Goal: Task Accomplishment & Management: Manage account settings

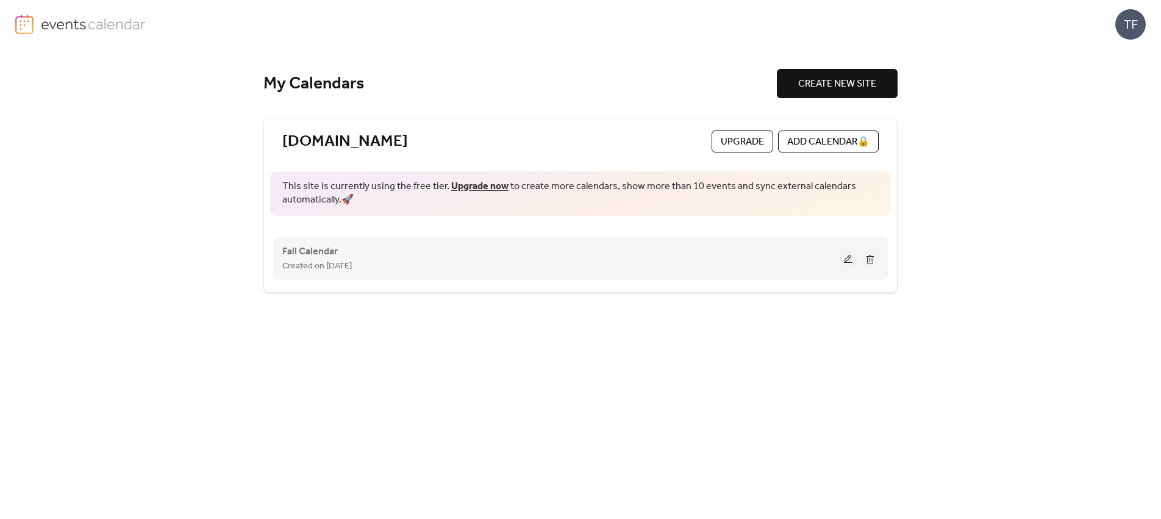
click at [313, 259] on span "Created on [DATE]" at bounding box center [317, 266] width 70 height 15
click at [334, 250] on span "Fall Calendar" at bounding box center [309, 252] width 55 height 15
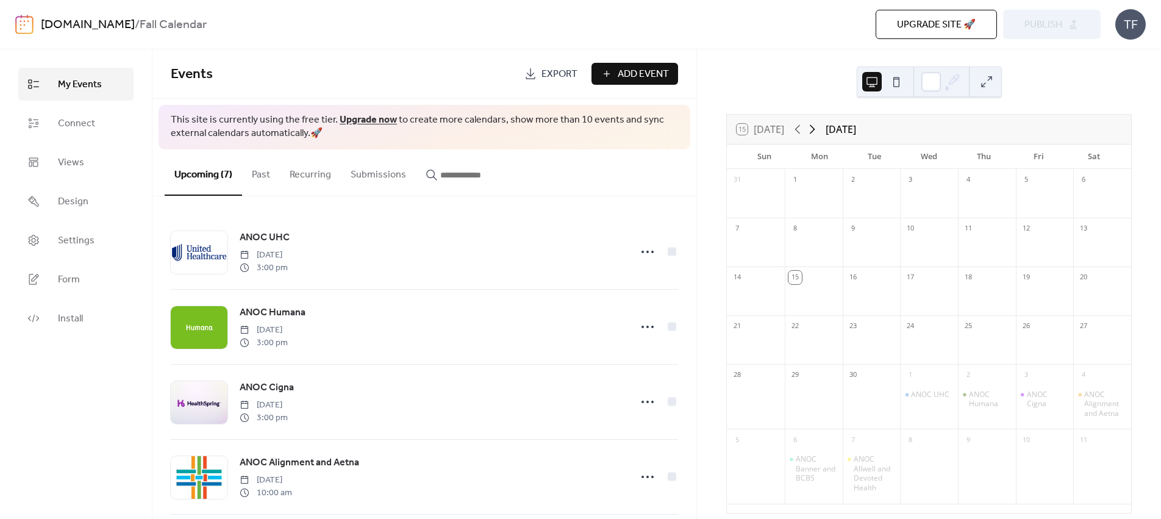
click at [818, 130] on icon at bounding box center [812, 129] width 15 height 15
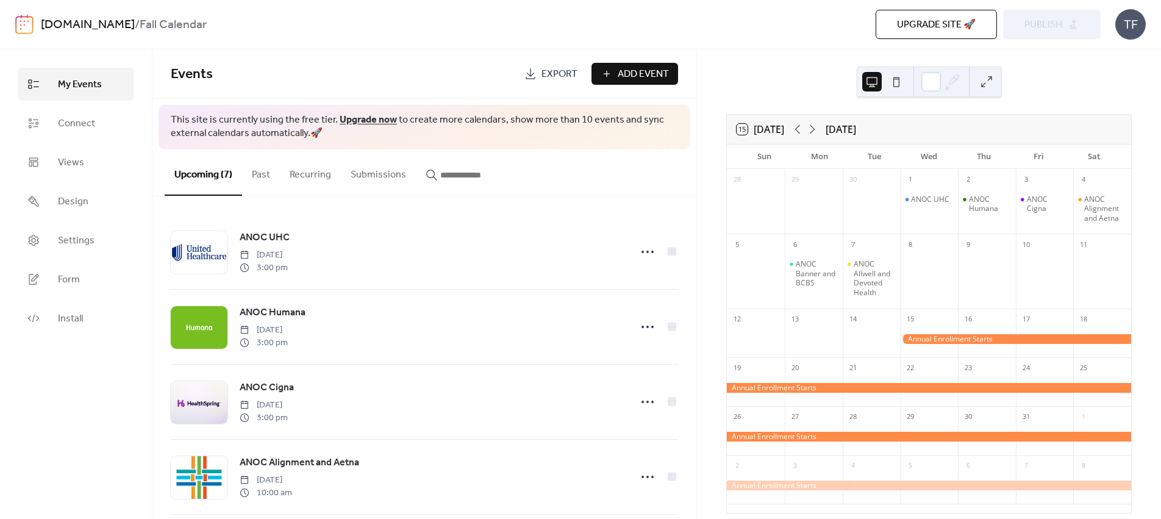
click at [985, 82] on button at bounding box center [987, 82] width 20 height 20
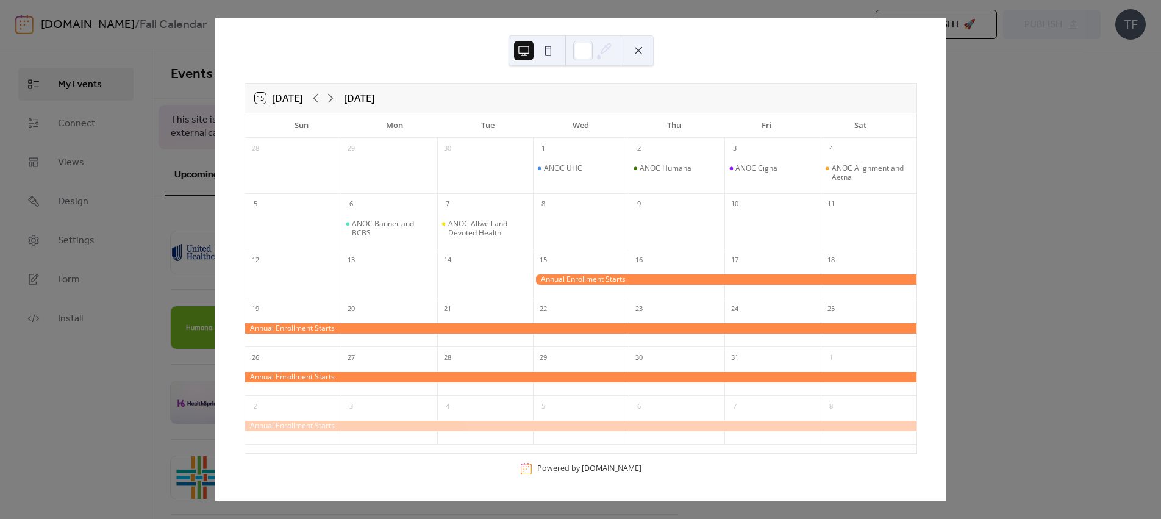
click at [634, 52] on button at bounding box center [639, 51] width 20 height 20
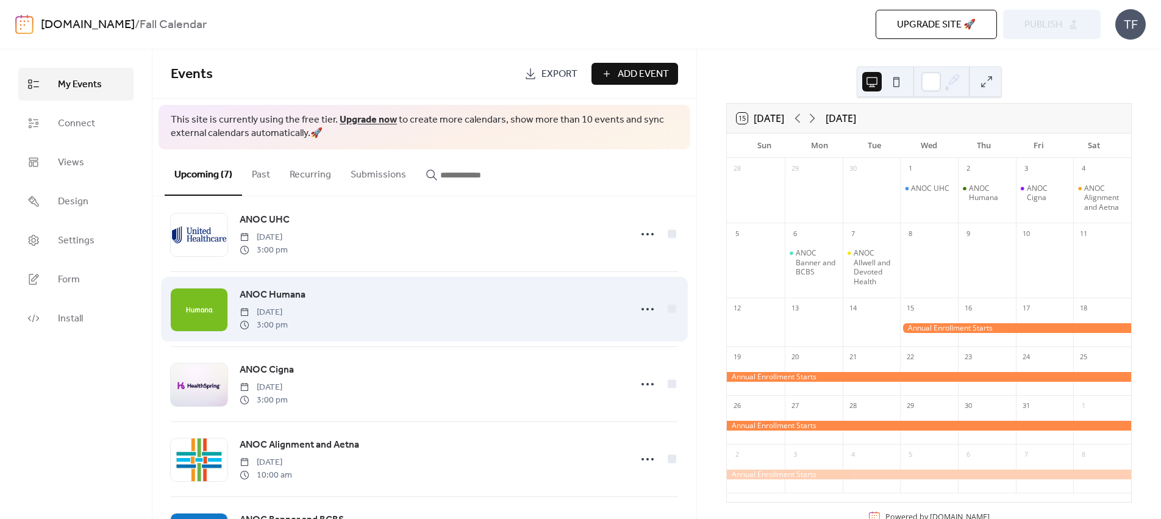
scroll to position [18, 0]
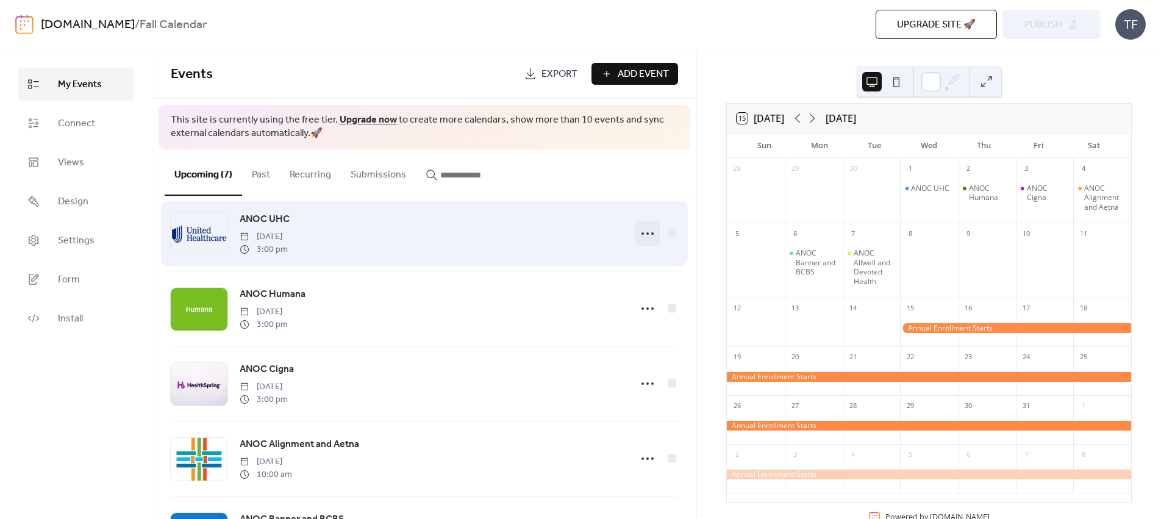
click at [638, 232] on icon at bounding box center [648, 234] width 20 height 20
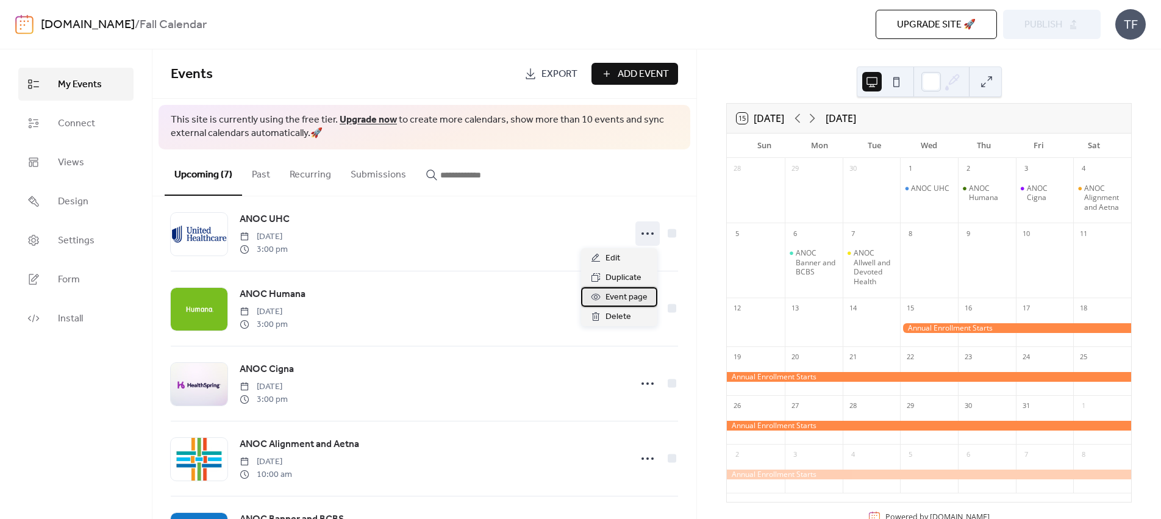
click at [632, 290] on span "Event page" at bounding box center [627, 297] width 42 height 15
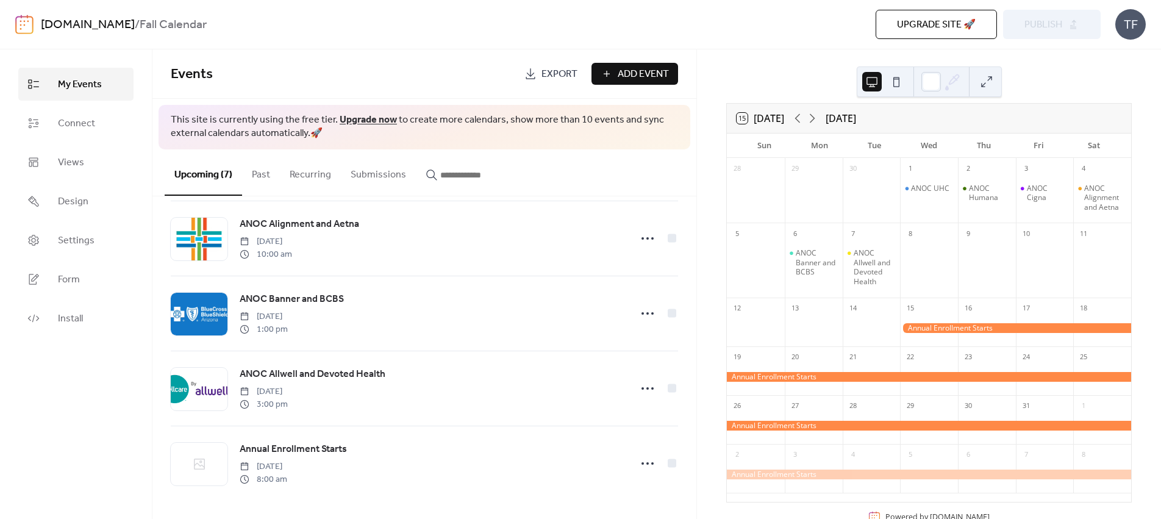
scroll to position [238, 0]
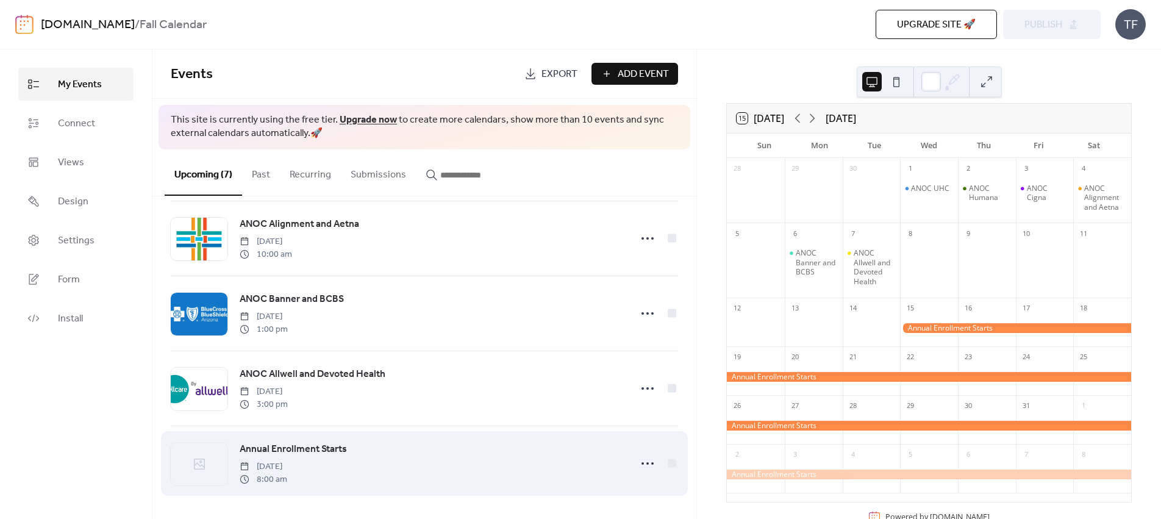
click at [201, 467] on icon at bounding box center [199, 464] width 15 height 15
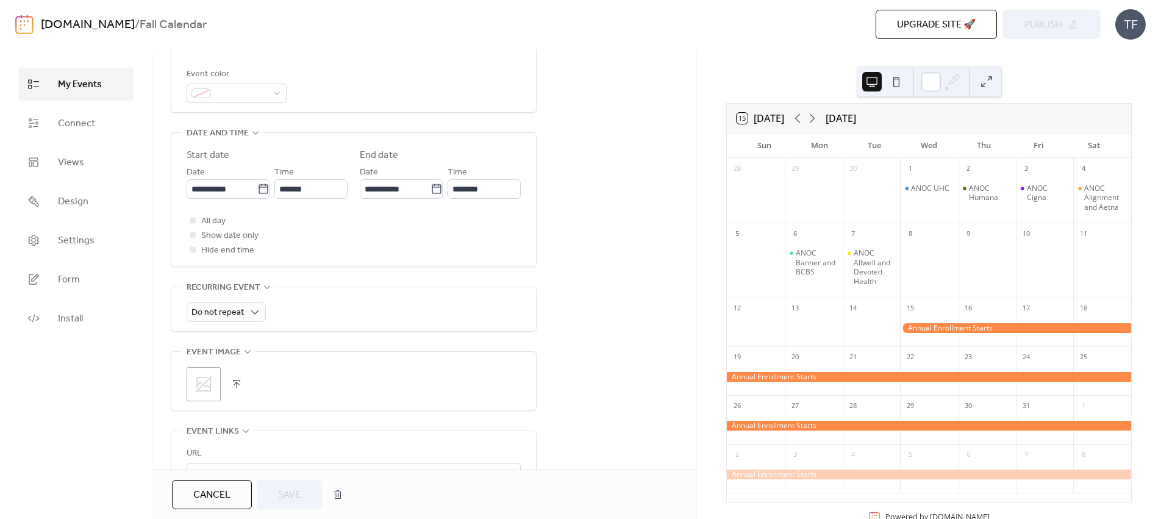
click at [234, 391] on button "button" at bounding box center [236, 384] width 17 height 17
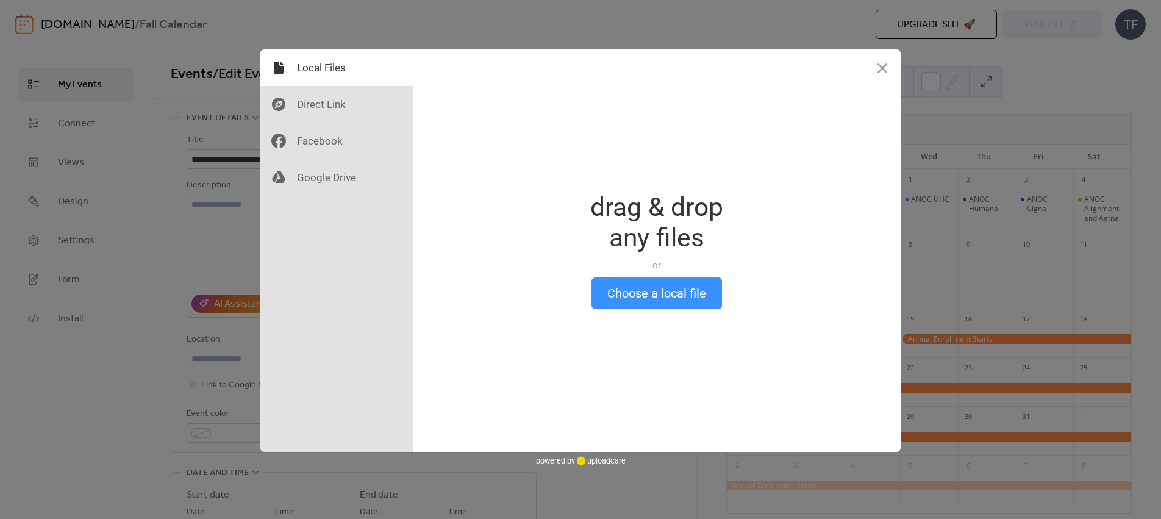
click at [616, 296] on button "Choose a local file" at bounding box center [656, 293] width 130 height 32
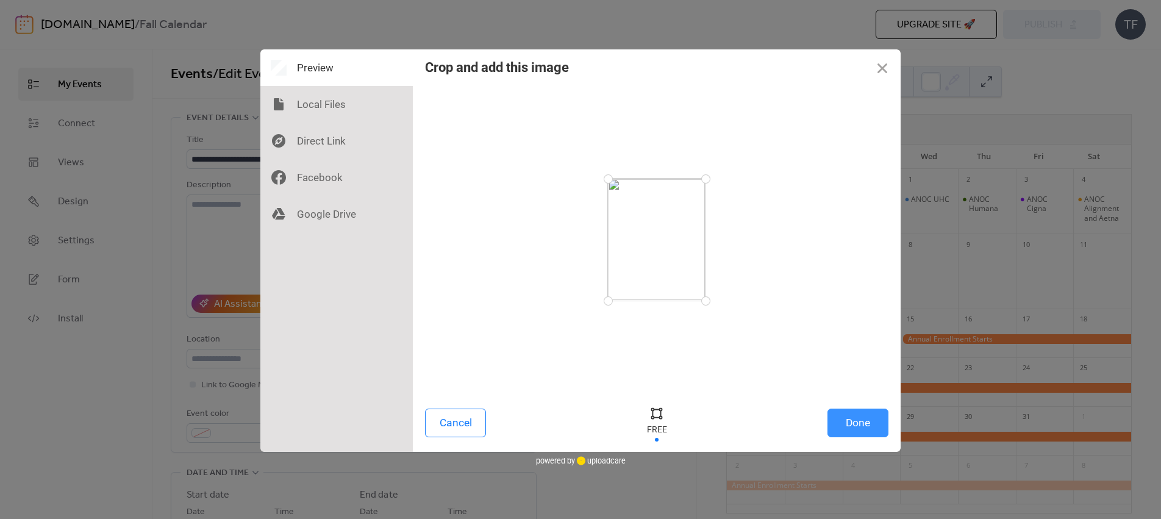
click at [861, 427] on button "Done" at bounding box center [857, 423] width 61 height 29
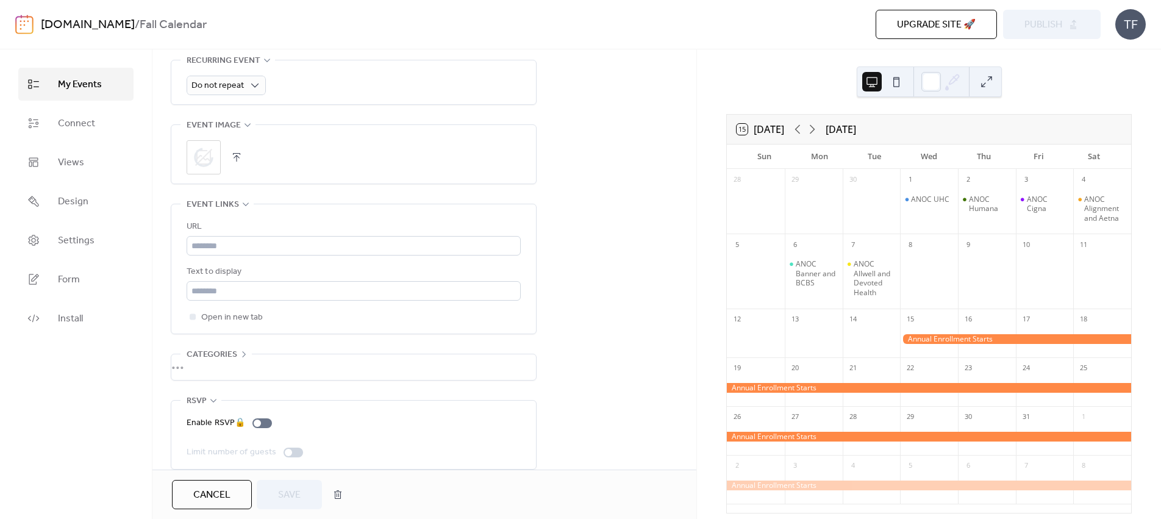
scroll to position [581, 0]
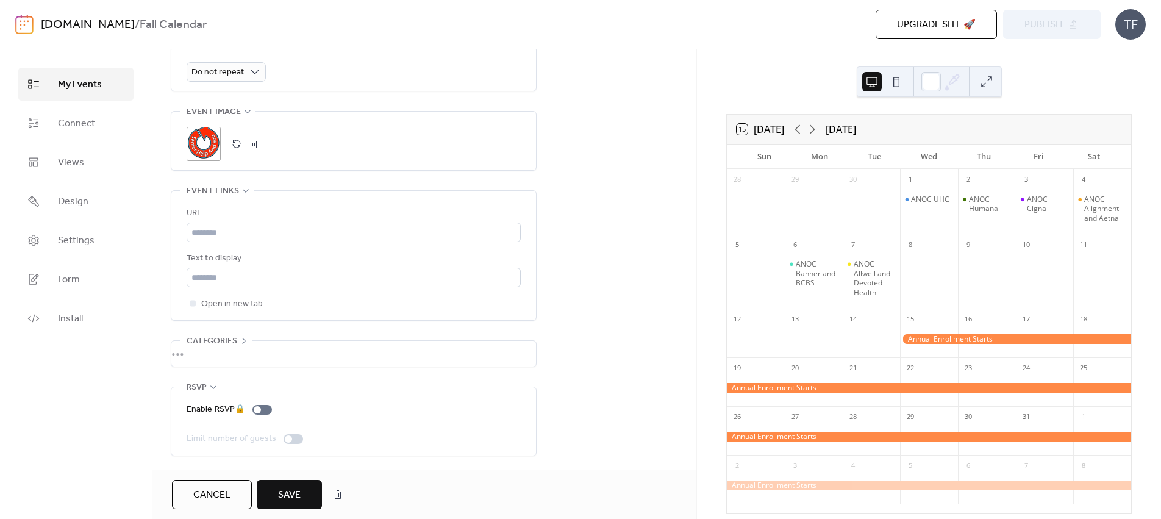
click at [298, 482] on button "Save" at bounding box center [289, 494] width 65 height 29
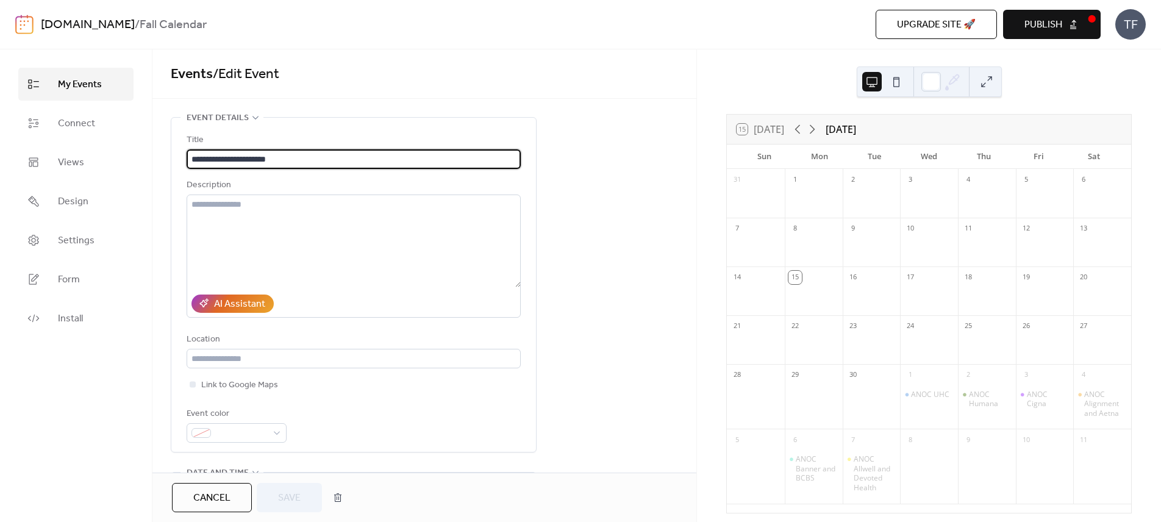
click at [73, 88] on span "My Events" at bounding box center [80, 84] width 44 height 15
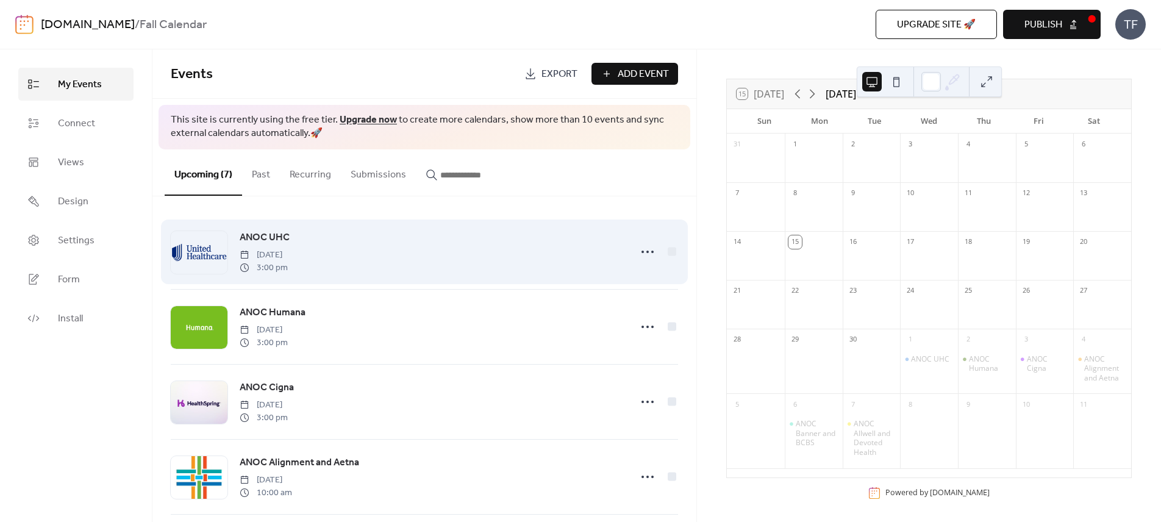
drag, startPoint x: 162, startPoint y: 209, endPoint x: 215, endPoint y: 238, distance: 60.9
click at [215, 238] on div "ANOC UHC Wednesday, October 1, 2025 3:00 pm ANOC Humana Thursday, October 2, 20…" at bounding box center [424, 359] width 544 height 326
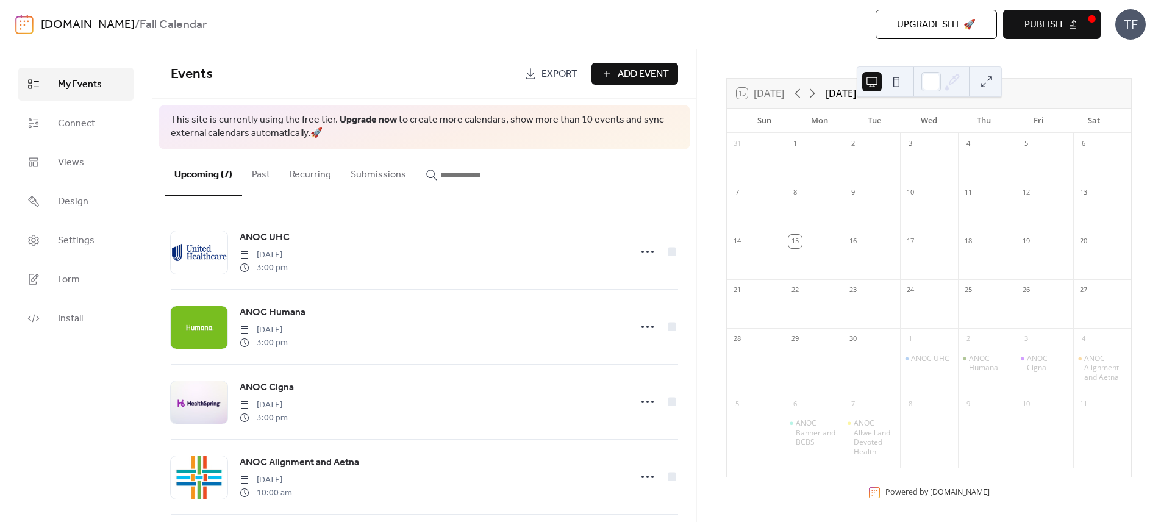
scroll to position [35, 0]
click at [98, 241] on link "Settings" at bounding box center [75, 240] width 115 height 33
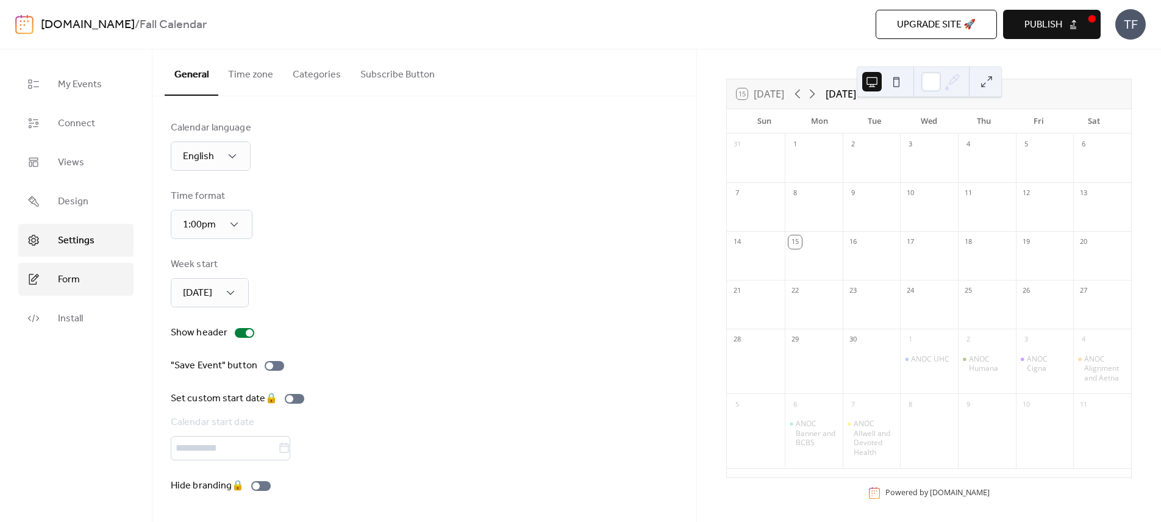
click at [63, 283] on span "Form" at bounding box center [69, 280] width 22 height 15
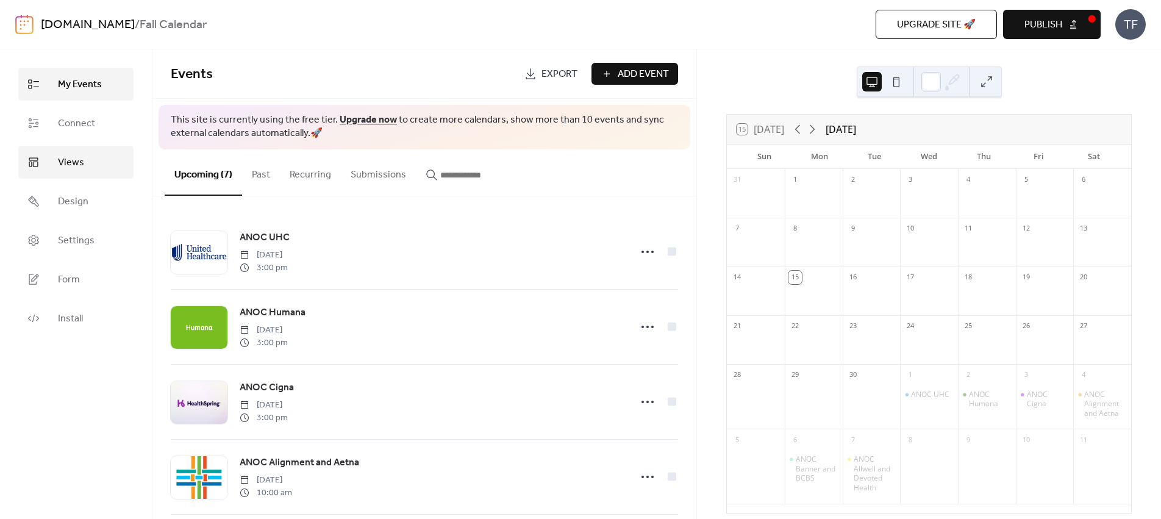
click at [57, 168] on link "Views" at bounding box center [75, 162] width 115 height 33
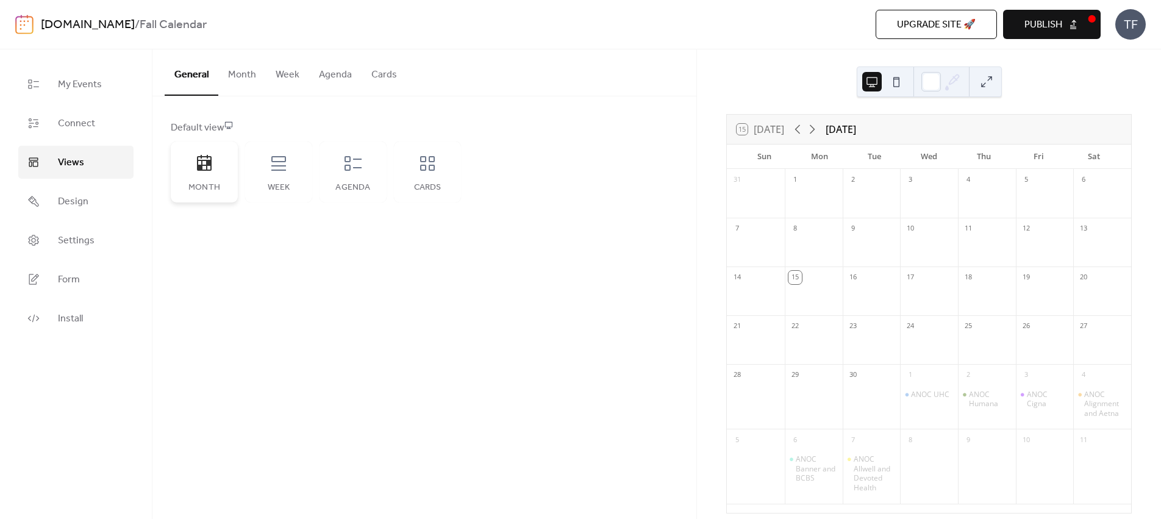
click at [212, 173] on icon at bounding box center [205, 164] width 20 height 20
click at [247, 70] on button "Month" at bounding box center [242, 71] width 48 height 45
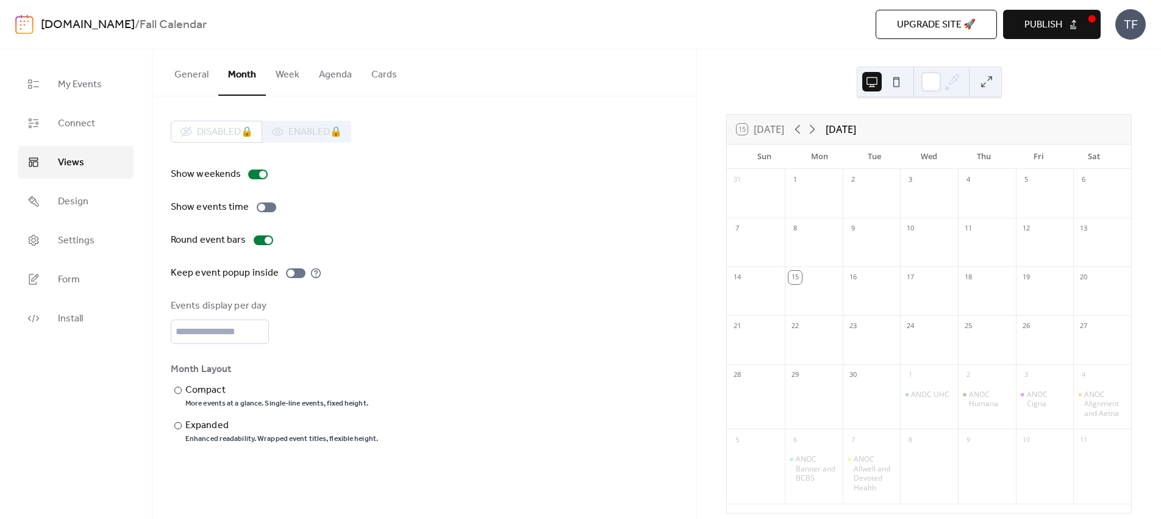
click at [702, 238] on div "15 Today September 2025 Sun Mon Tue Wed Thu Fri Sat 31 1 2 3 4 5 6 7 8 9 10 11 …" at bounding box center [929, 284] width 464 height 470
click at [988, 84] on button at bounding box center [987, 82] width 20 height 20
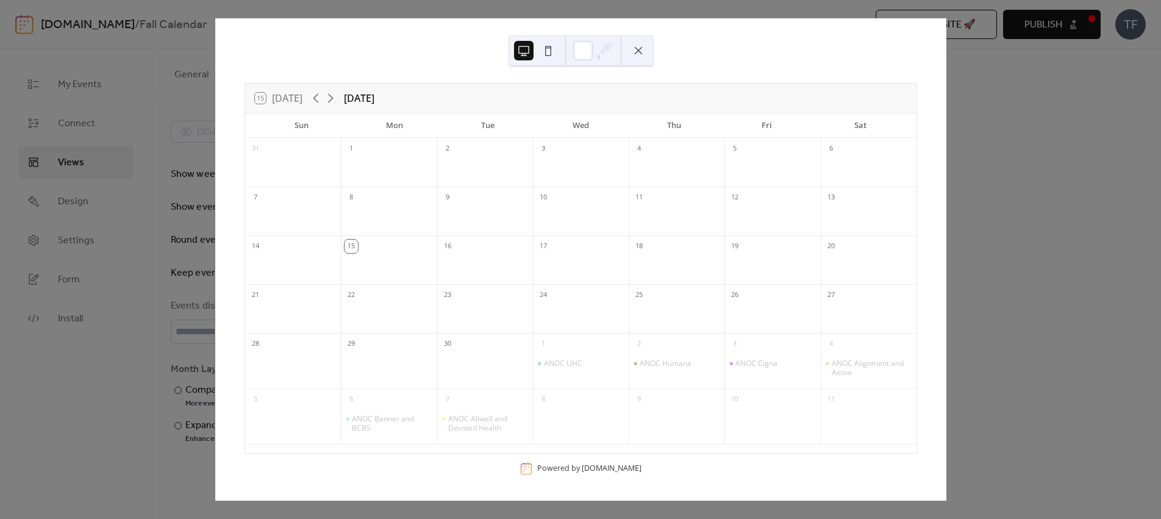
click at [853, 212] on div at bounding box center [869, 218] width 96 height 25
click at [946, 251] on div "15 Today September 2025 Sun Mon Tue Wed Thu Fri Sat 31 1 2 3 4 5 6 7 8 9 10 11 …" at bounding box center [581, 259] width 732 height 482
click at [336, 98] on icon at bounding box center [330, 98] width 15 height 15
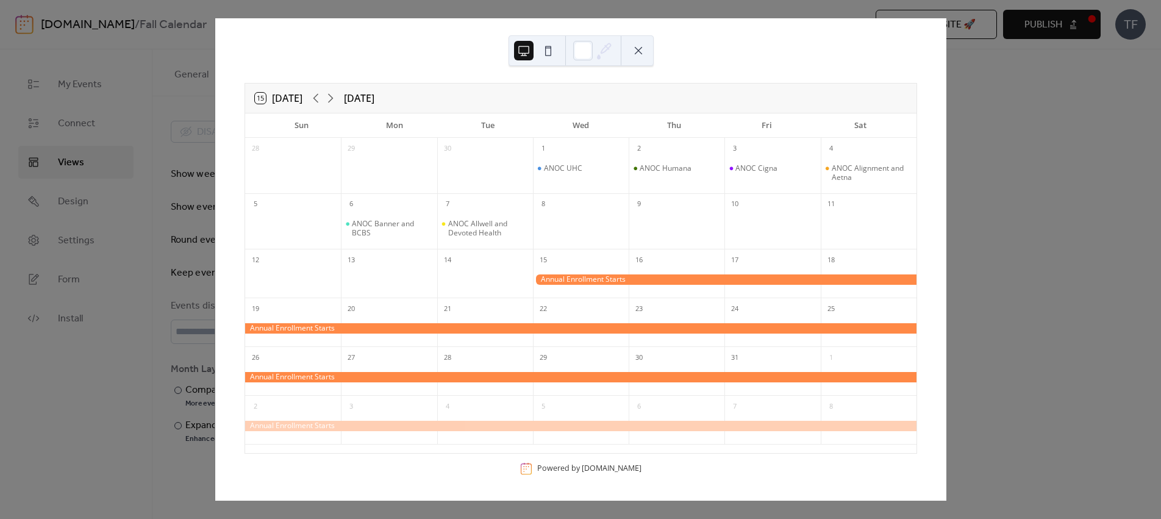
click at [936, 207] on div "15 Today October 2025 Sun Mon Tue Wed Thu Fri Sat 28 29 30 1 ANOC UHC 2 ANOC Hu…" at bounding box center [580, 259] width 731 height 482
click at [549, 50] on button at bounding box center [548, 51] width 20 height 20
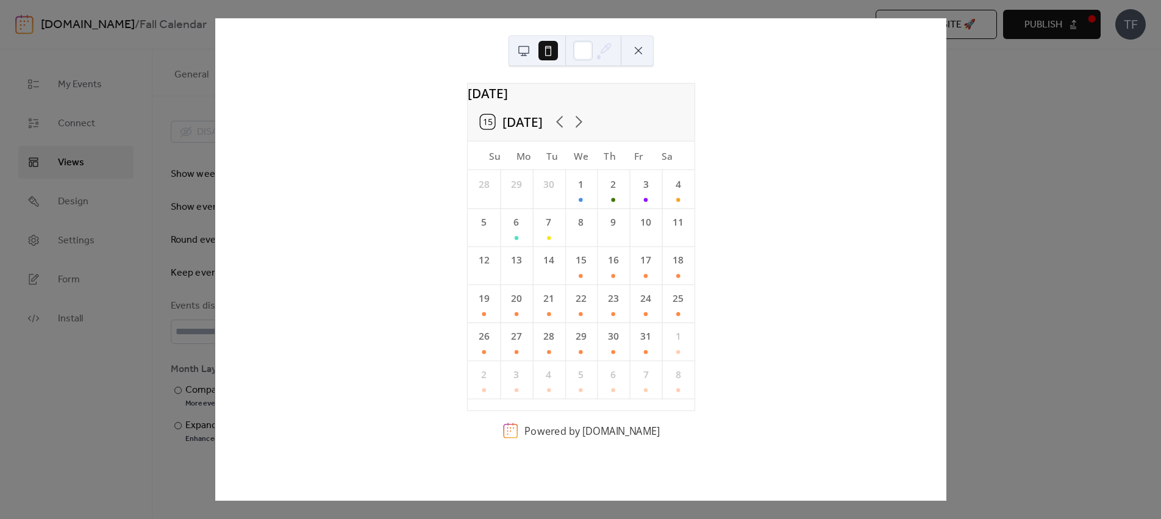
scroll to position [0, 1]
click at [525, 50] on button at bounding box center [524, 51] width 20 height 20
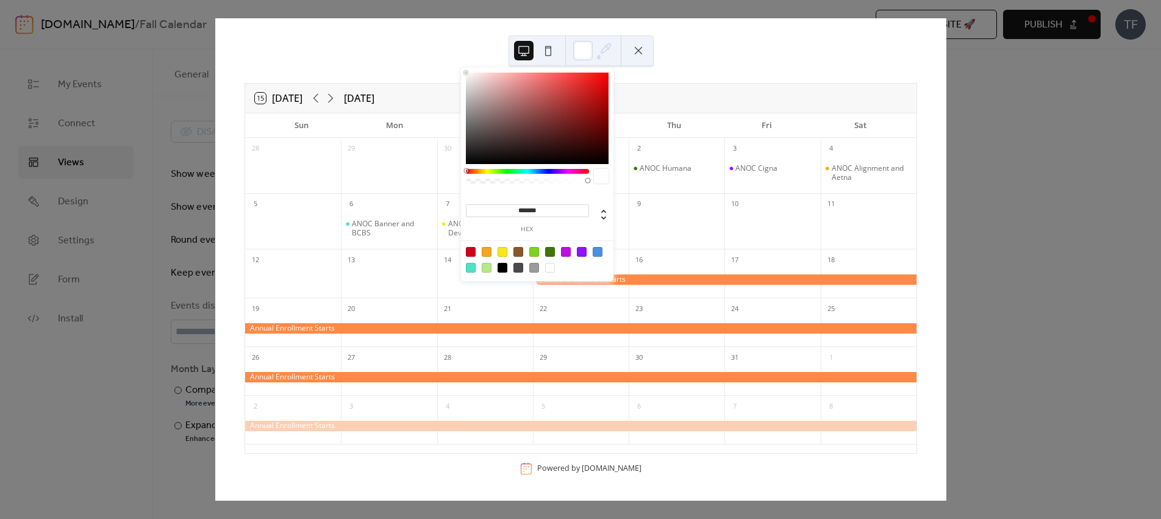
click at [600, 51] on icon at bounding box center [604, 50] width 18 height 18
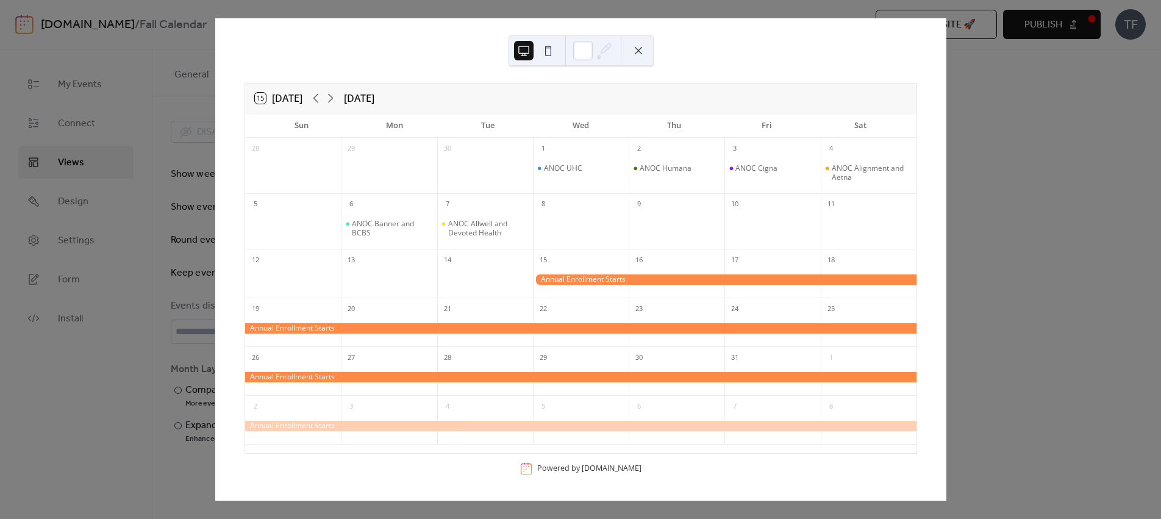
click at [729, 60] on div "15 Today October 2025 Sun Mon Tue Wed Thu Fri Sat 28 29 30 1 ANOC UHC 2 ANOC Hu…" at bounding box center [580, 259] width 731 height 482
click at [635, 52] on button at bounding box center [639, 51] width 20 height 20
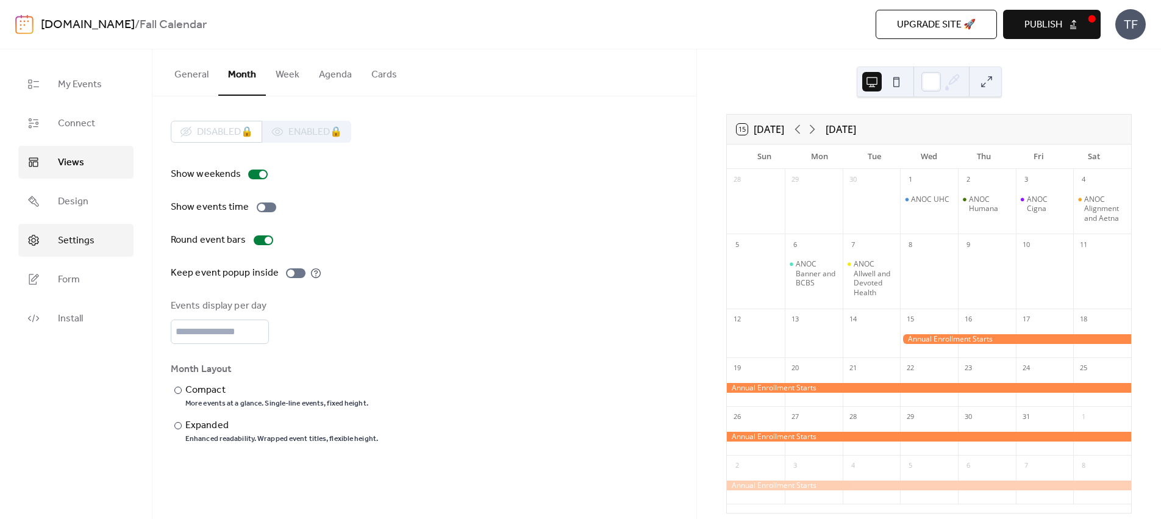
click at [60, 247] on span "Settings" at bounding box center [76, 241] width 37 height 15
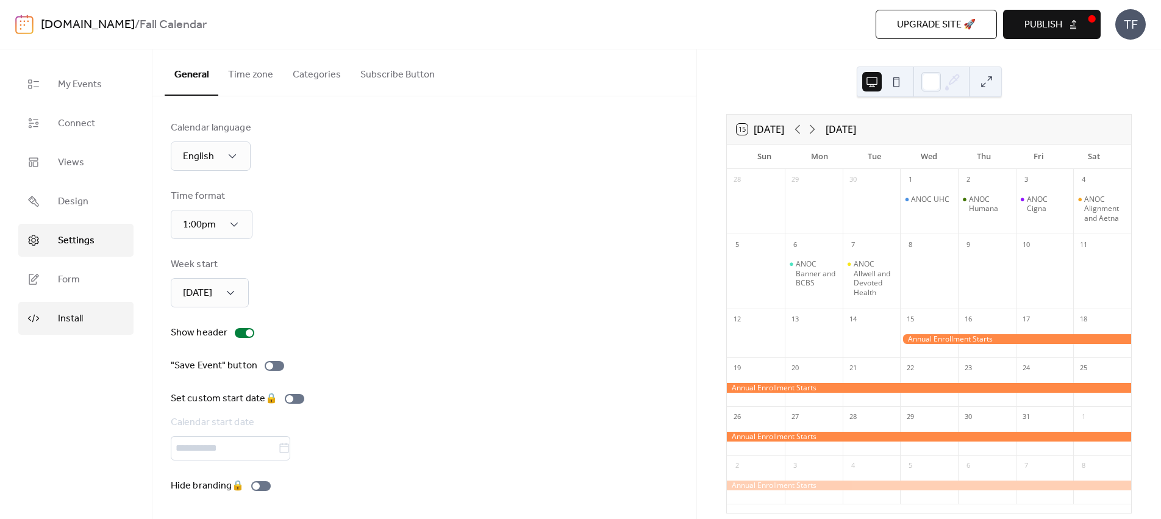
click at [65, 315] on span "Install" at bounding box center [70, 319] width 25 height 15
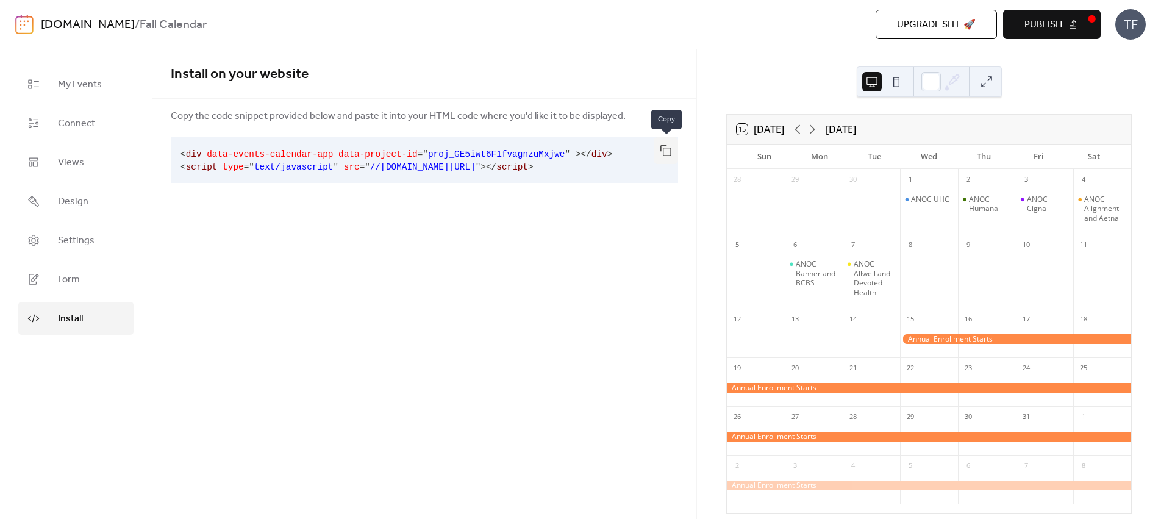
click at [662, 152] on button "button" at bounding box center [666, 150] width 24 height 27
